Goal: Navigation & Orientation: Go to known website

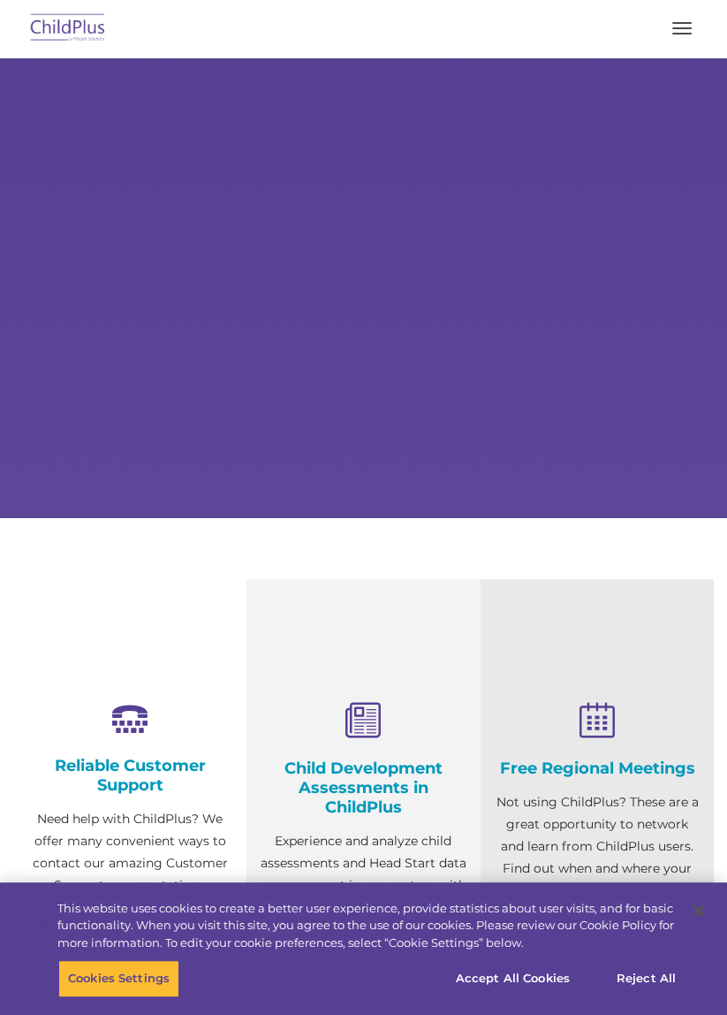
select select "MEDIUM"
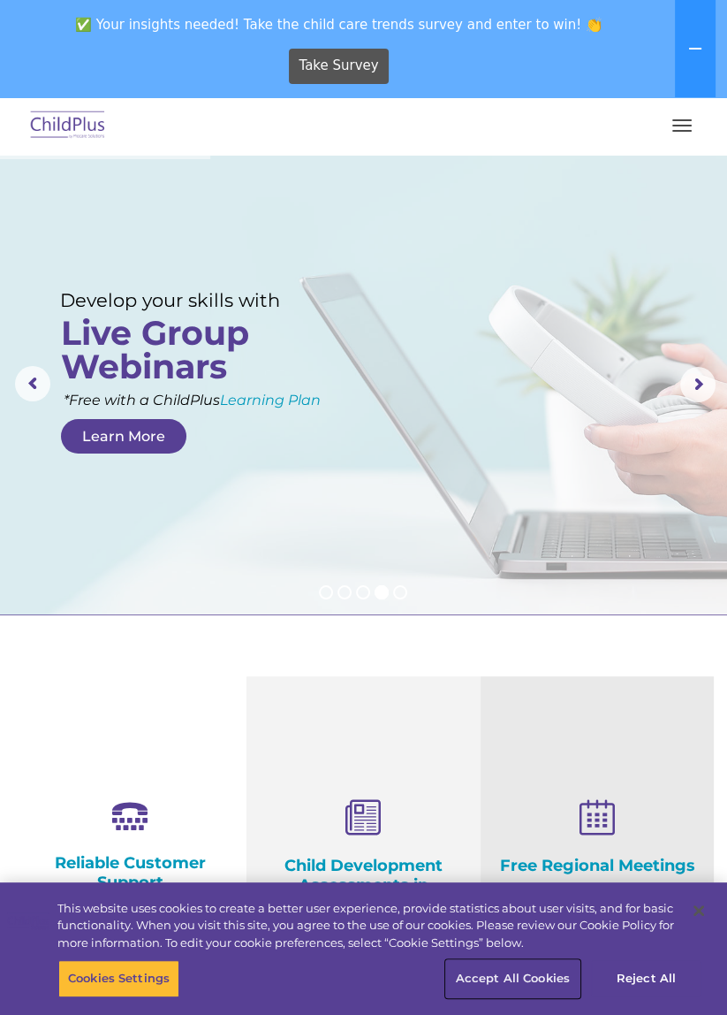
click at [532, 991] on button "Accept All Cookies" at bounding box center [512, 978] width 133 height 37
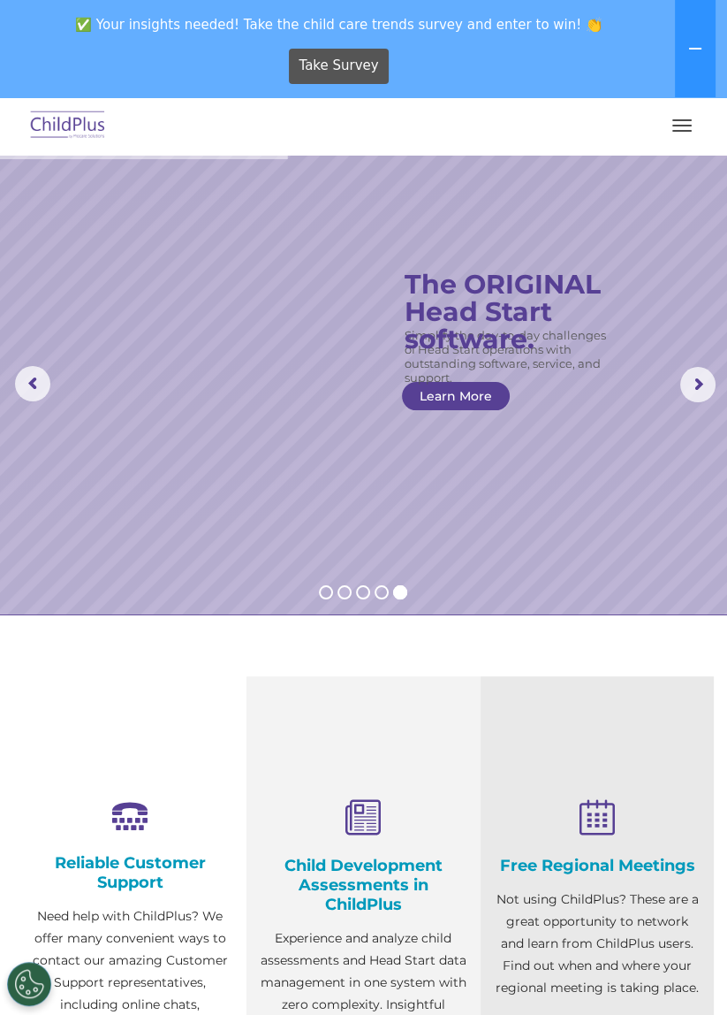
click at [690, 120] on span "button" at bounding box center [682, 120] width 19 height 2
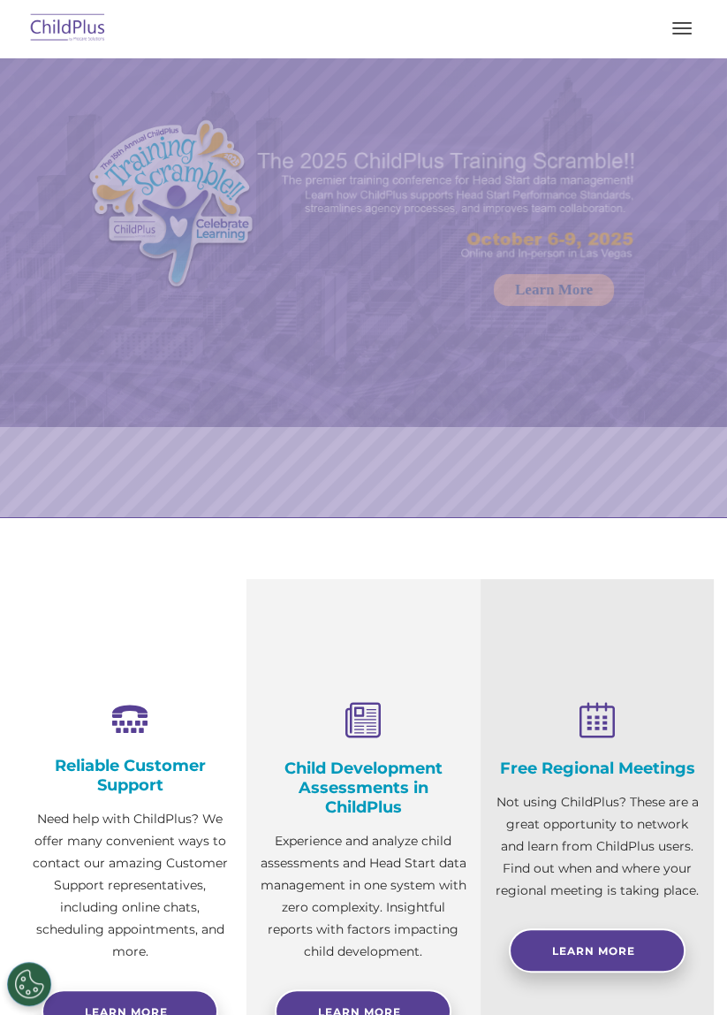
select select "MEDIUM"
